Goal: Navigation & Orientation: Find specific page/section

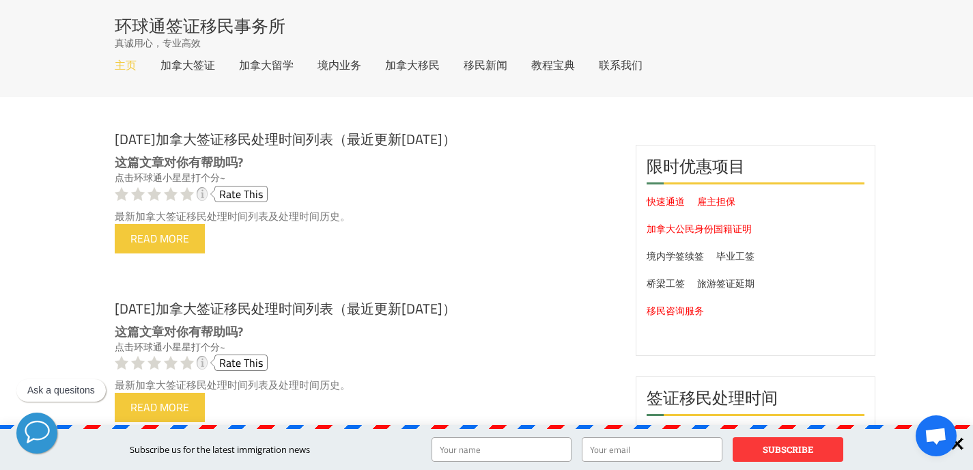
click at [123, 67] on link "主页" at bounding box center [126, 64] width 22 height 11
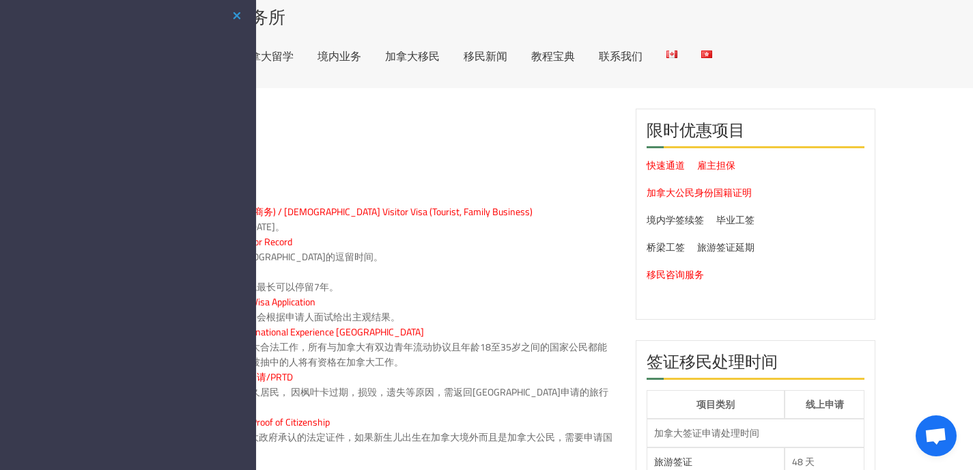
scroll to position [9, 0]
click at [481, 55] on link "移民新闻" at bounding box center [486, 56] width 44 height 11
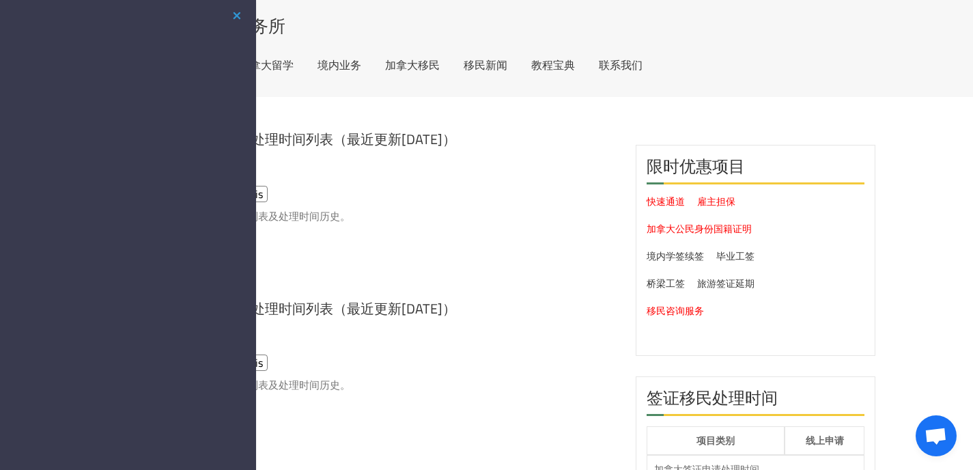
scroll to position [27, 0]
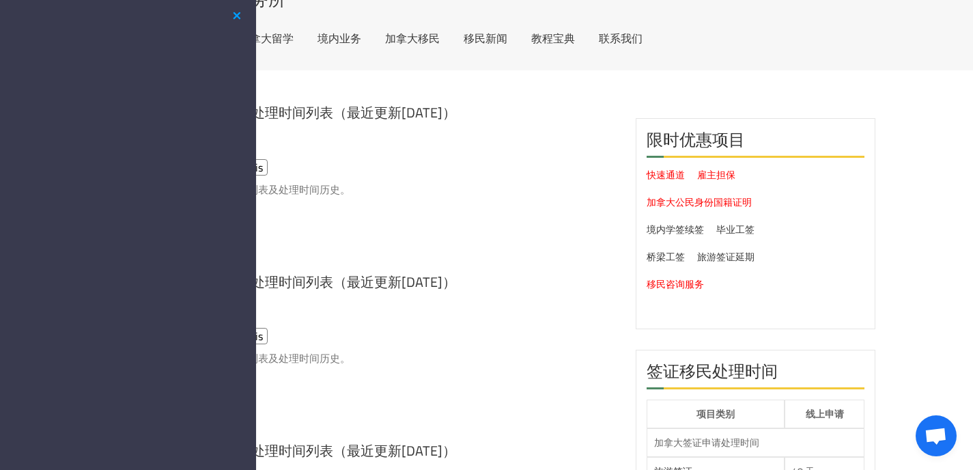
click at [238, 17] on button "button" at bounding box center [237, 16] width 16 height 17
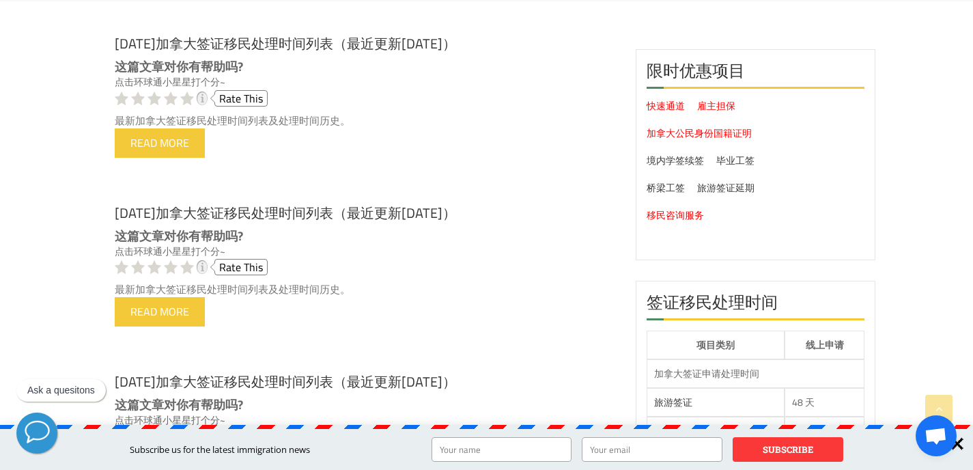
scroll to position [0, 0]
